Goal: Navigation & Orientation: Find specific page/section

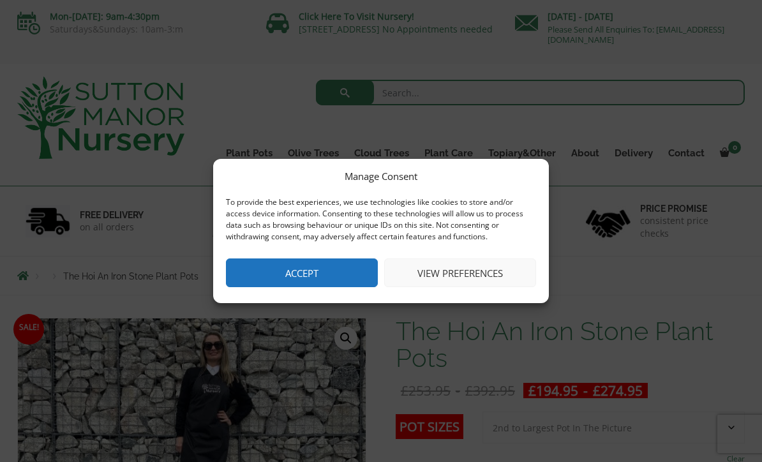
click at [332, 273] on button "Accept" at bounding box center [302, 272] width 152 height 29
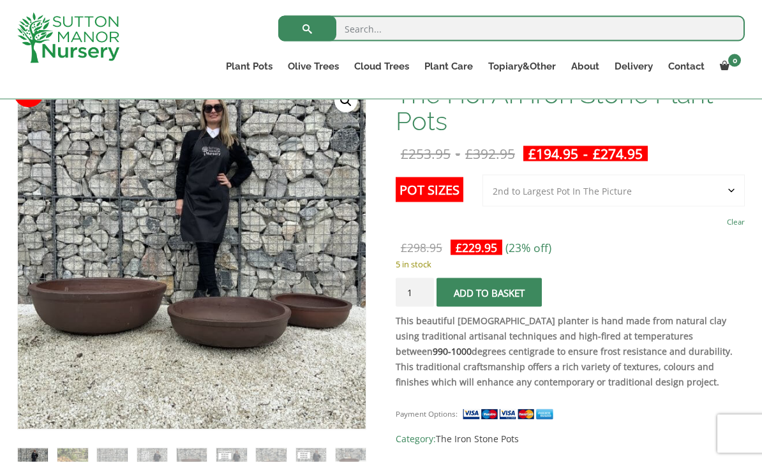
scroll to position [214, 0]
click at [557, 36] on input "search" at bounding box center [511, 29] width 467 height 26
type input "Pleached"
click at [307, 28] on button "submit" at bounding box center [307, 29] width 58 height 26
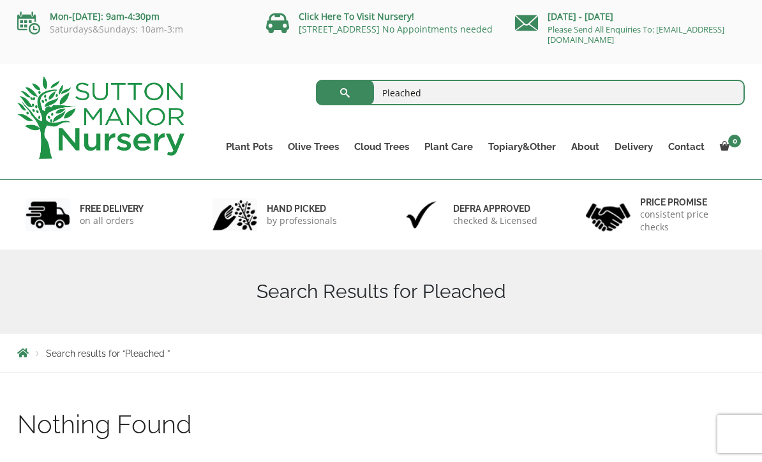
click at [0, 0] on link "Bay Trees (Laurus Nobilis)" at bounding box center [0, 0] width 0 height 0
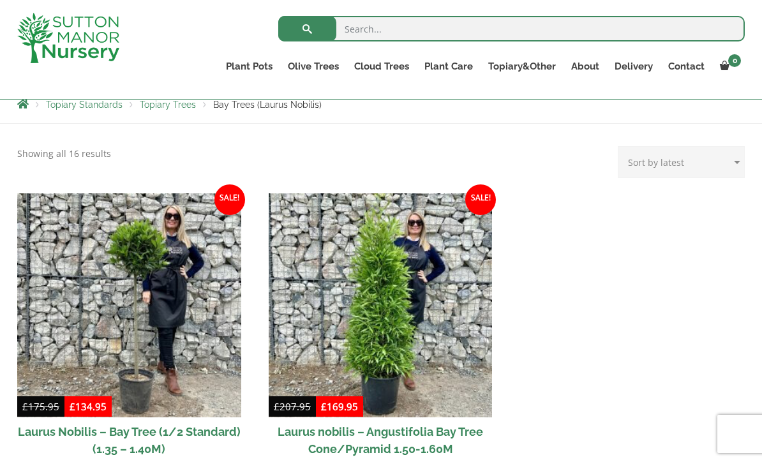
scroll to position [232, 0]
click at [0, 0] on link "Ilex Crenata Cloud Trees" at bounding box center [0, 0] width 0 height 0
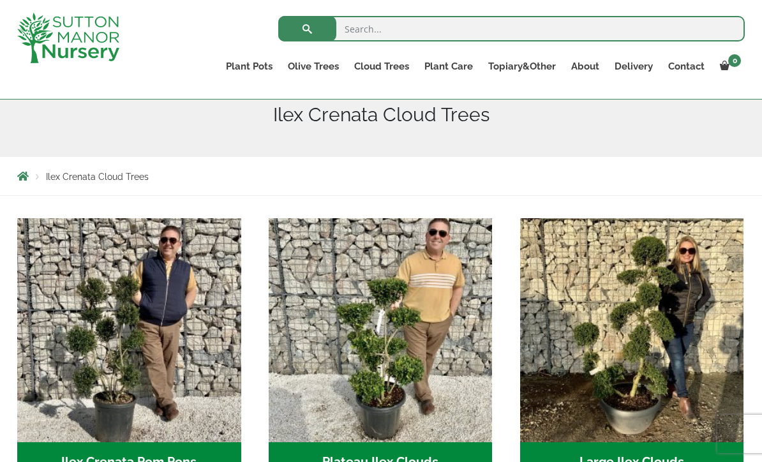
scroll to position [160, 0]
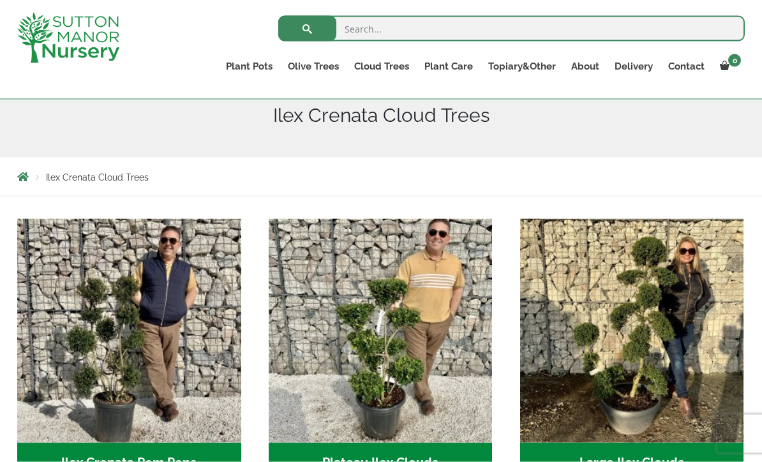
click at [64, 27] on img at bounding box center [68, 38] width 102 height 50
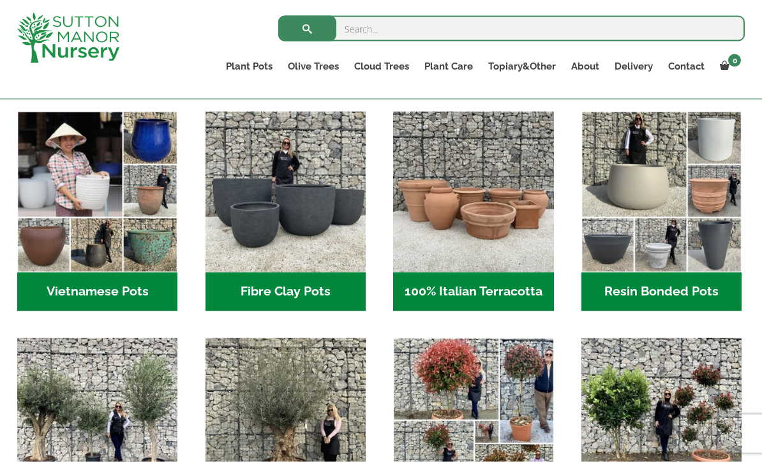
scroll to position [415, 0]
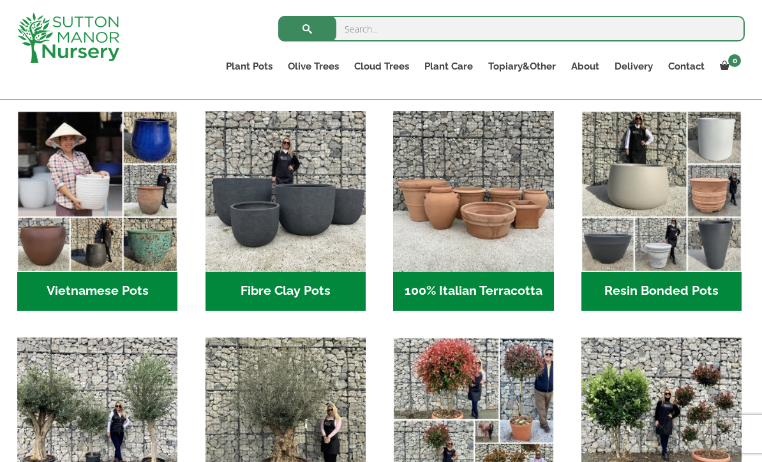
click at [280, 213] on img "Visit product category Fibre Clay Pots" at bounding box center [286, 191] width 160 height 160
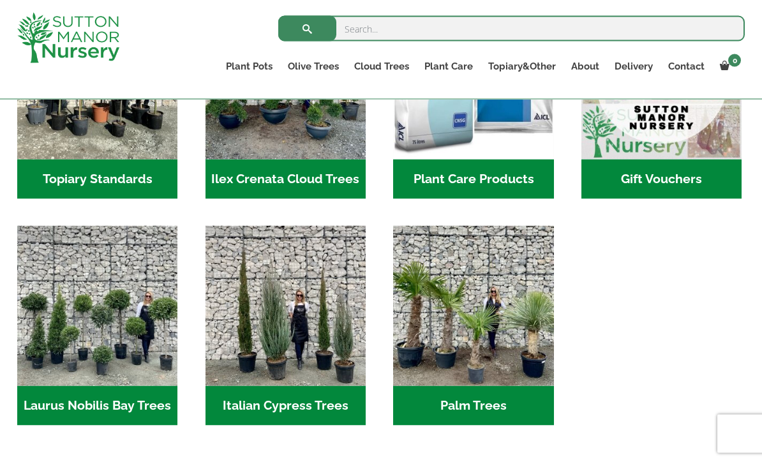
scroll to position [1229, 0]
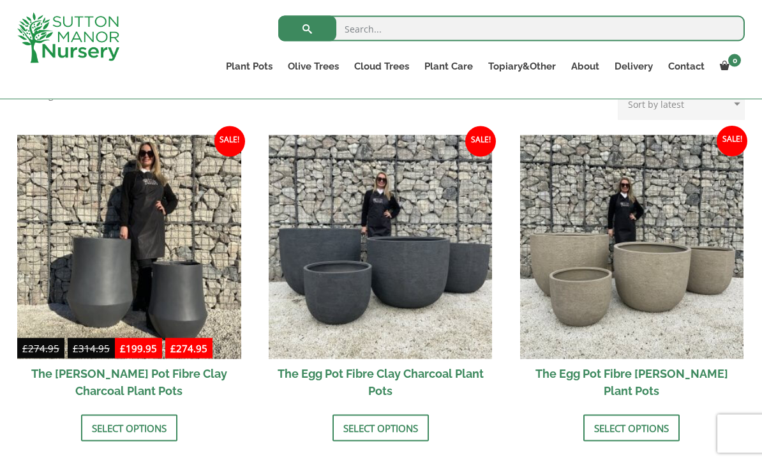
scroll to position [366, 0]
